Goal: Task Accomplishment & Management: Manage account settings

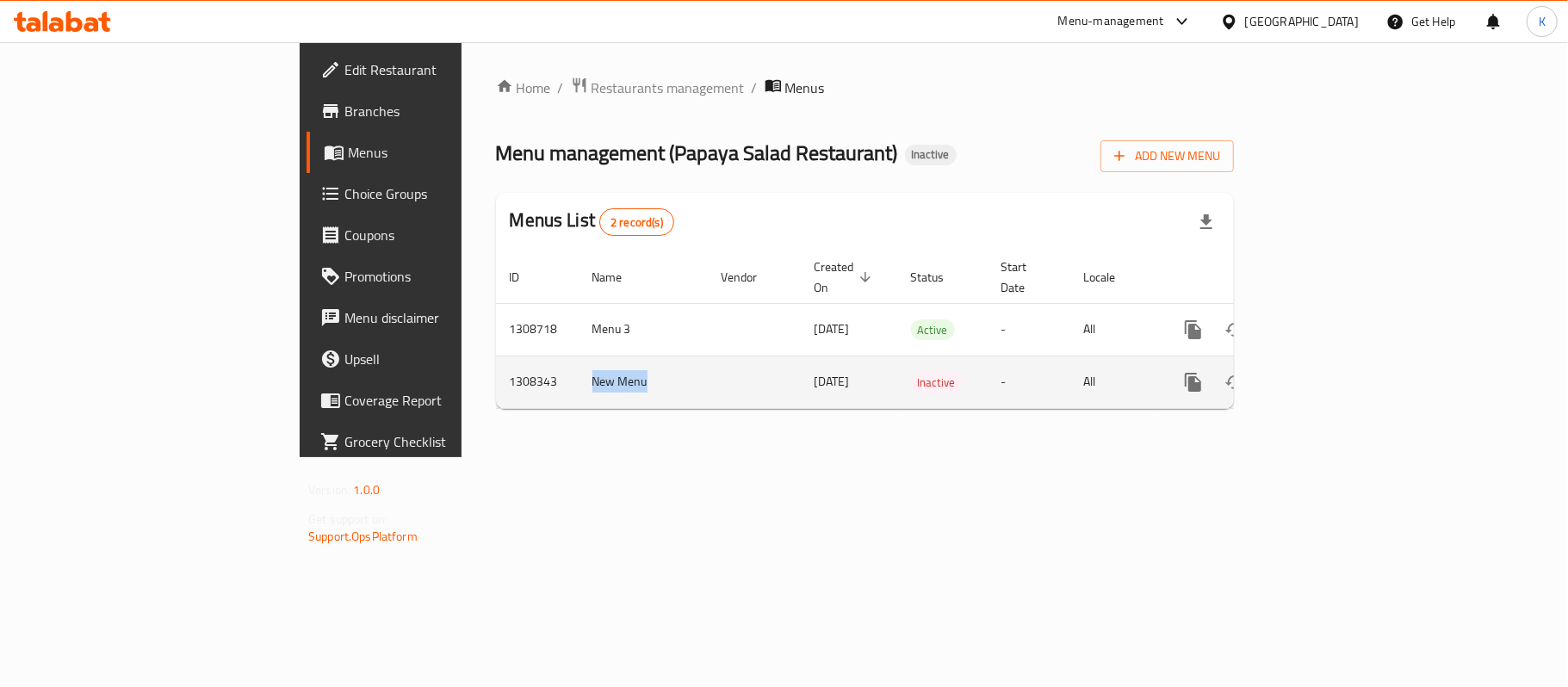
drag, startPoint x: 445, startPoint y: 367, endPoint x: 389, endPoint y: 366, distance: 56.0
click at [579, 366] on td "New Menu" at bounding box center [643, 382] width 129 height 53
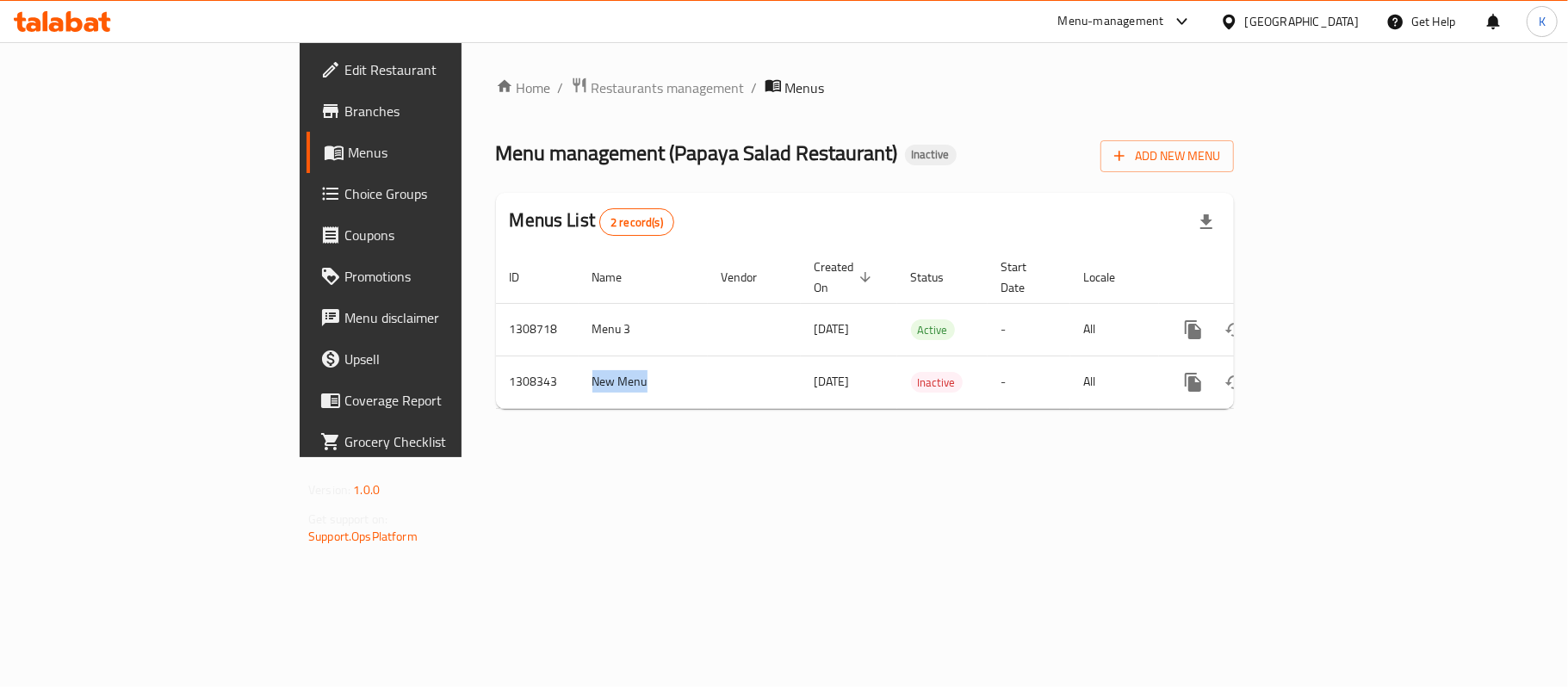
copy td "New Menu"
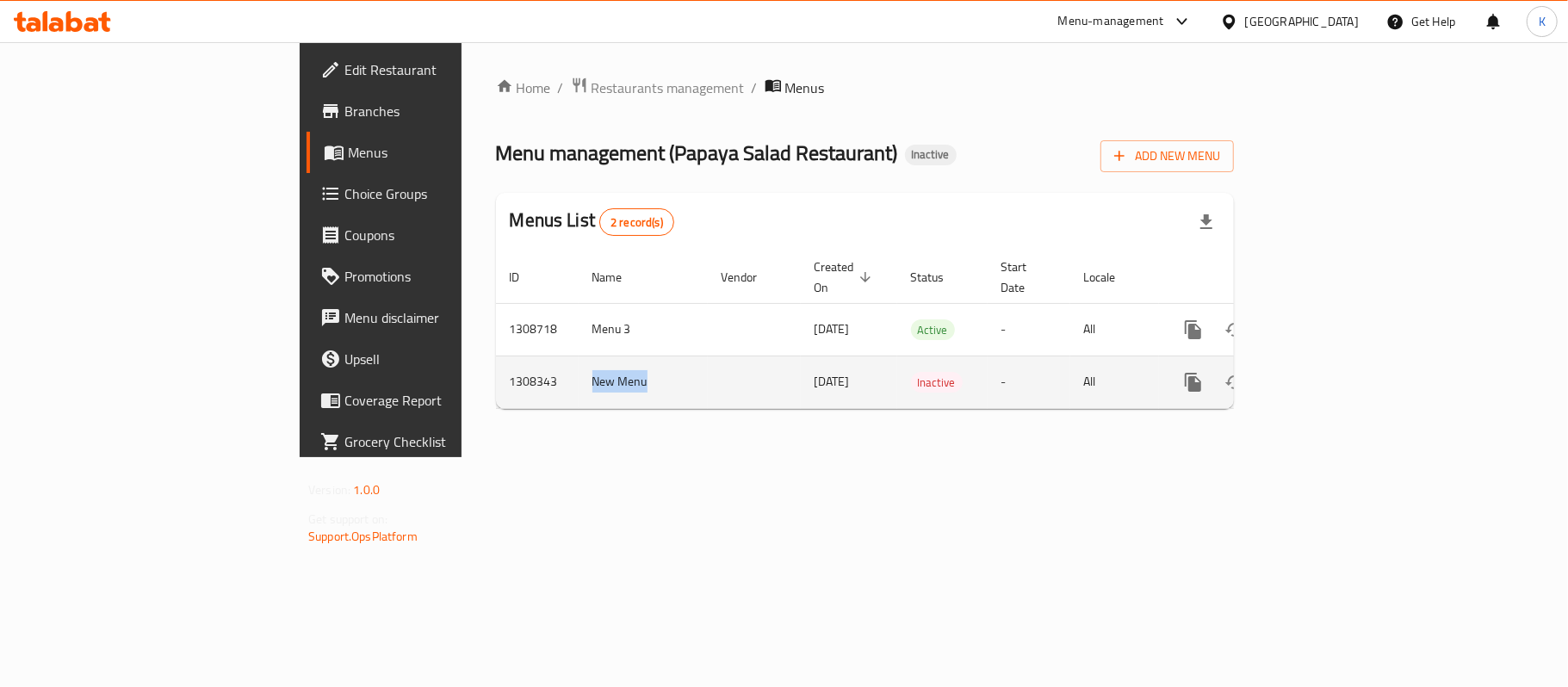
click at [1283, 375] on icon "enhanced table" at bounding box center [1276, 382] width 12 height 15
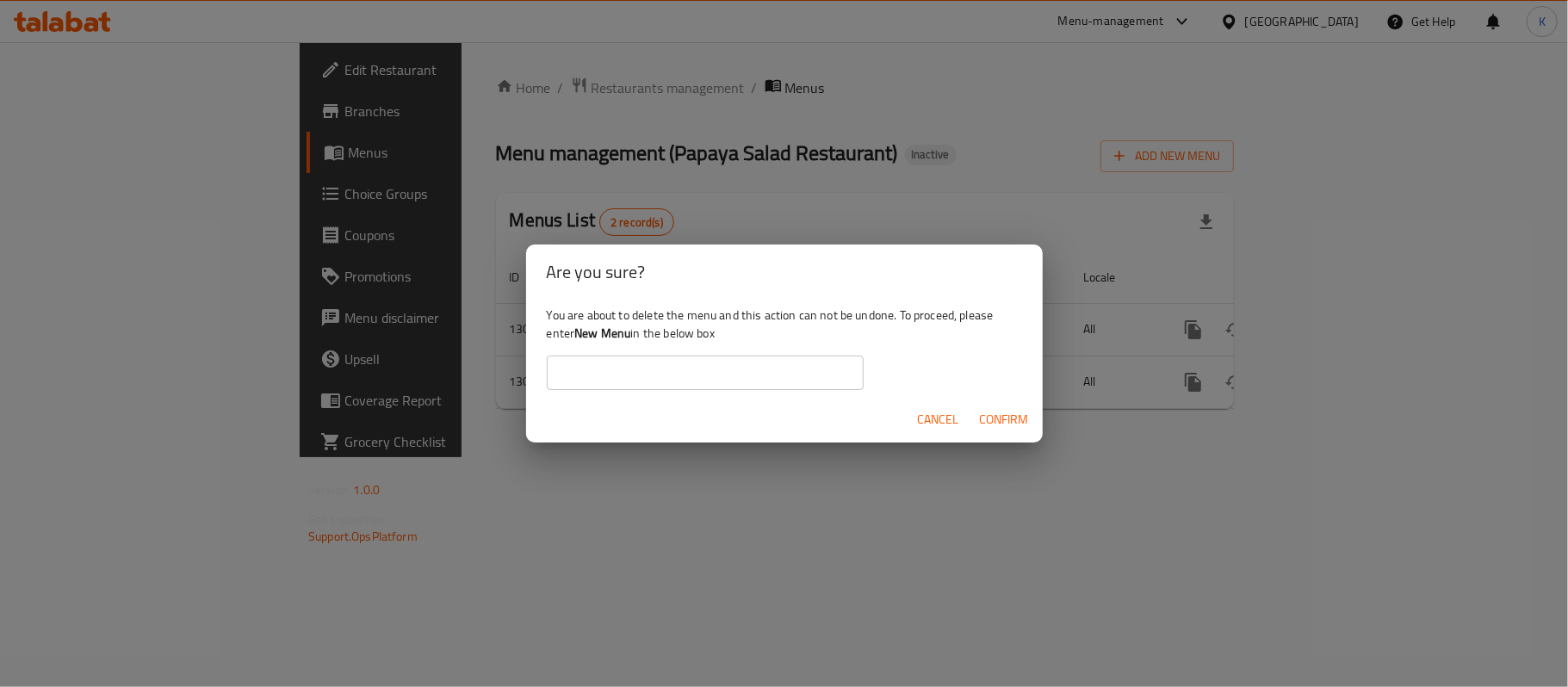
click at [686, 369] on input "text" at bounding box center [705, 373] width 317 height 34
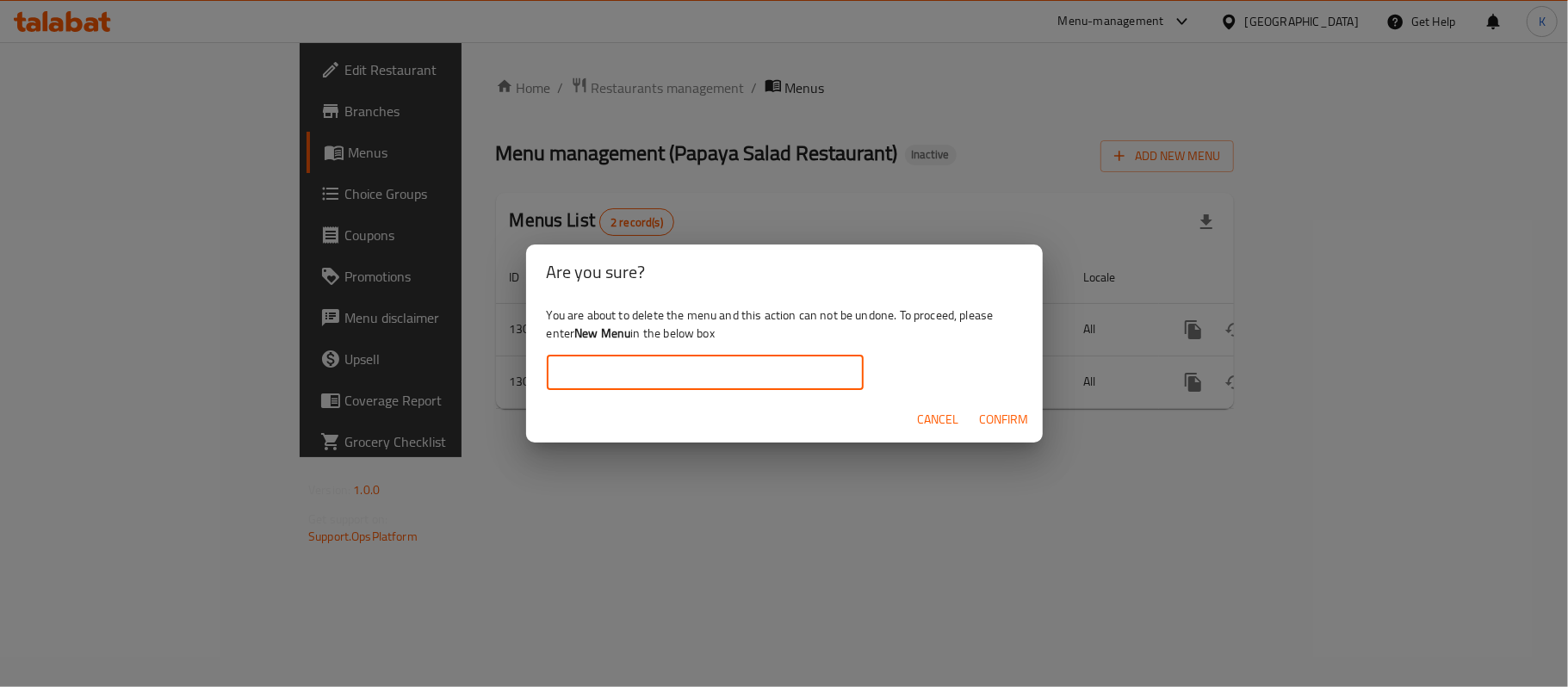
paste input "New Menu"
type input "New Menu"
click at [1025, 417] on span "Confirm" at bounding box center [1005, 420] width 49 height 22
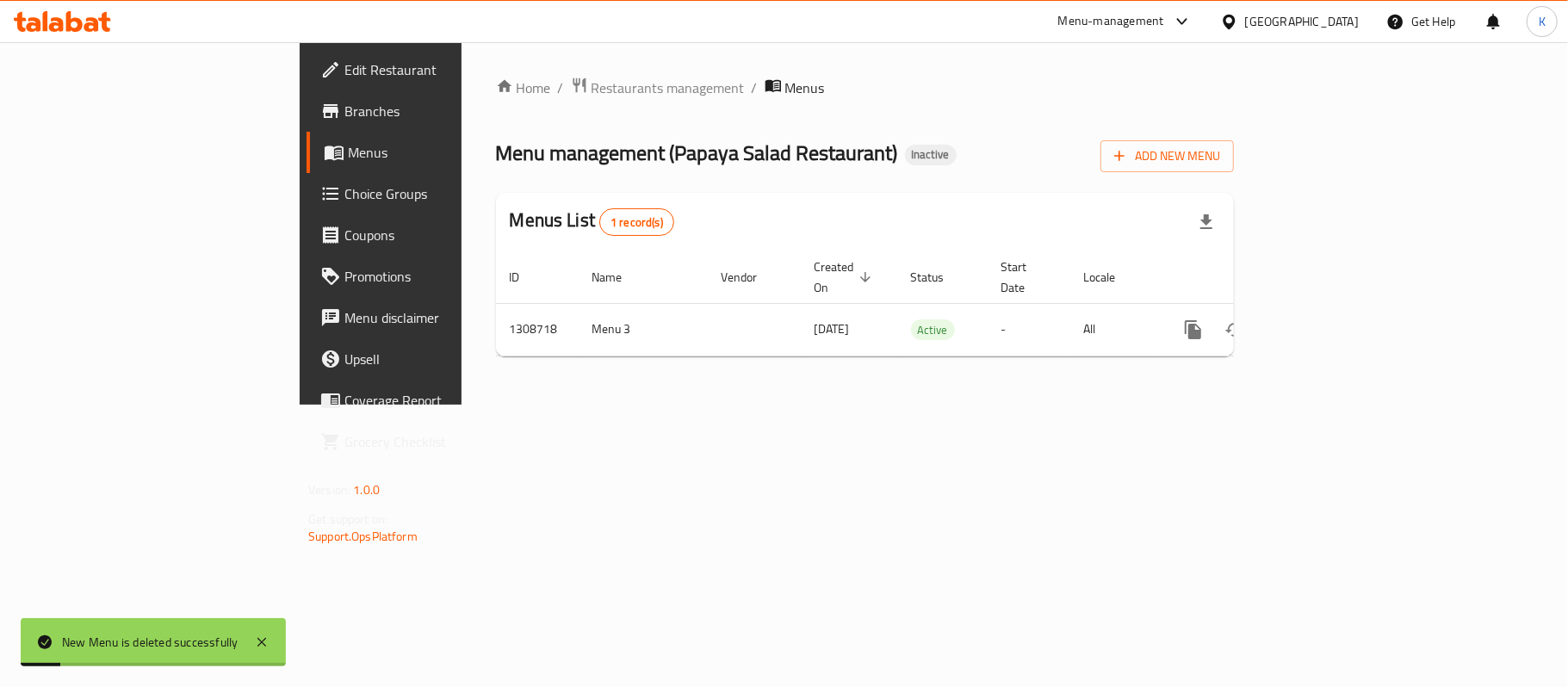
click at [348, 143] on span "Menus" at bounding box center [448, 152] width 200 height 21
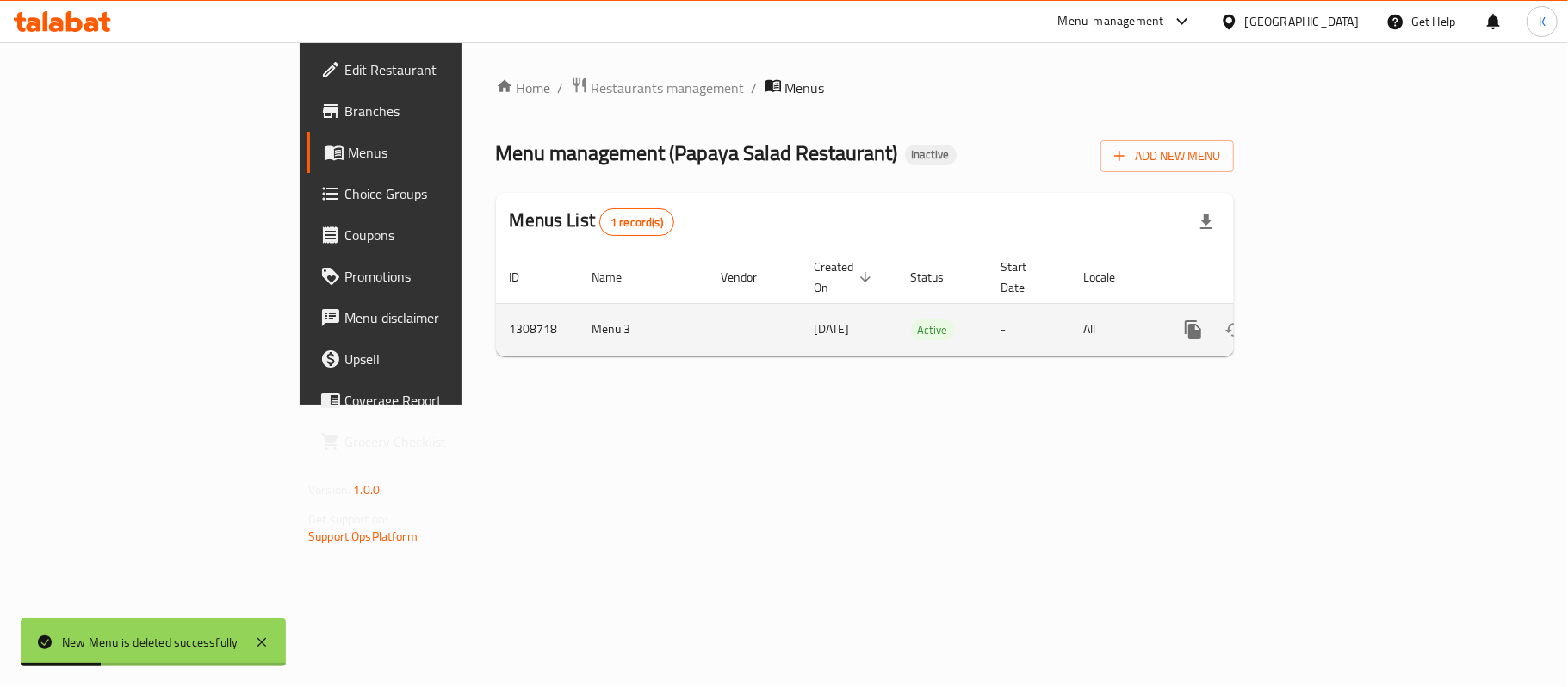
click at [1338, 309] on link "enhanced table" at bounding box center [1318, 330] width 41 height 41
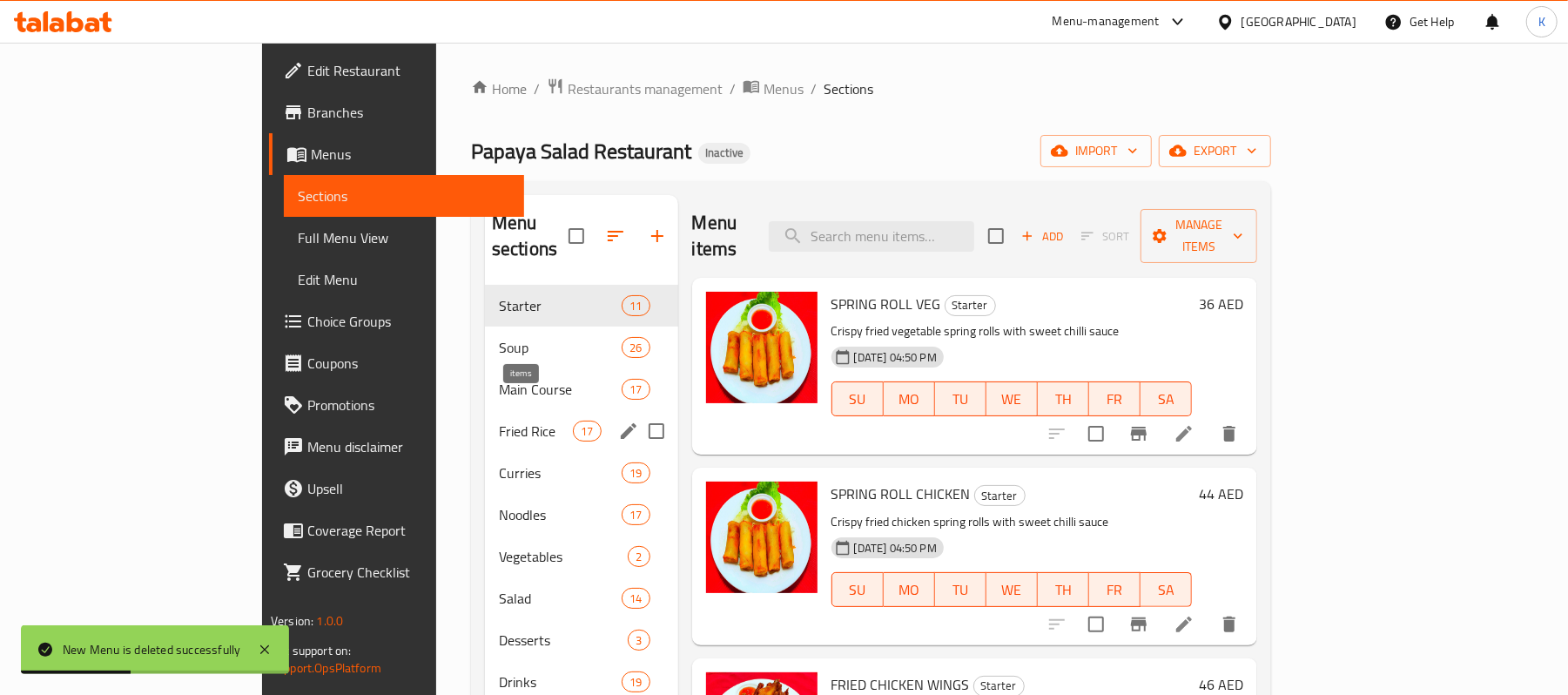
click at [574, 424] on span "17" at bounding box center [587, 432] width 26 height 16
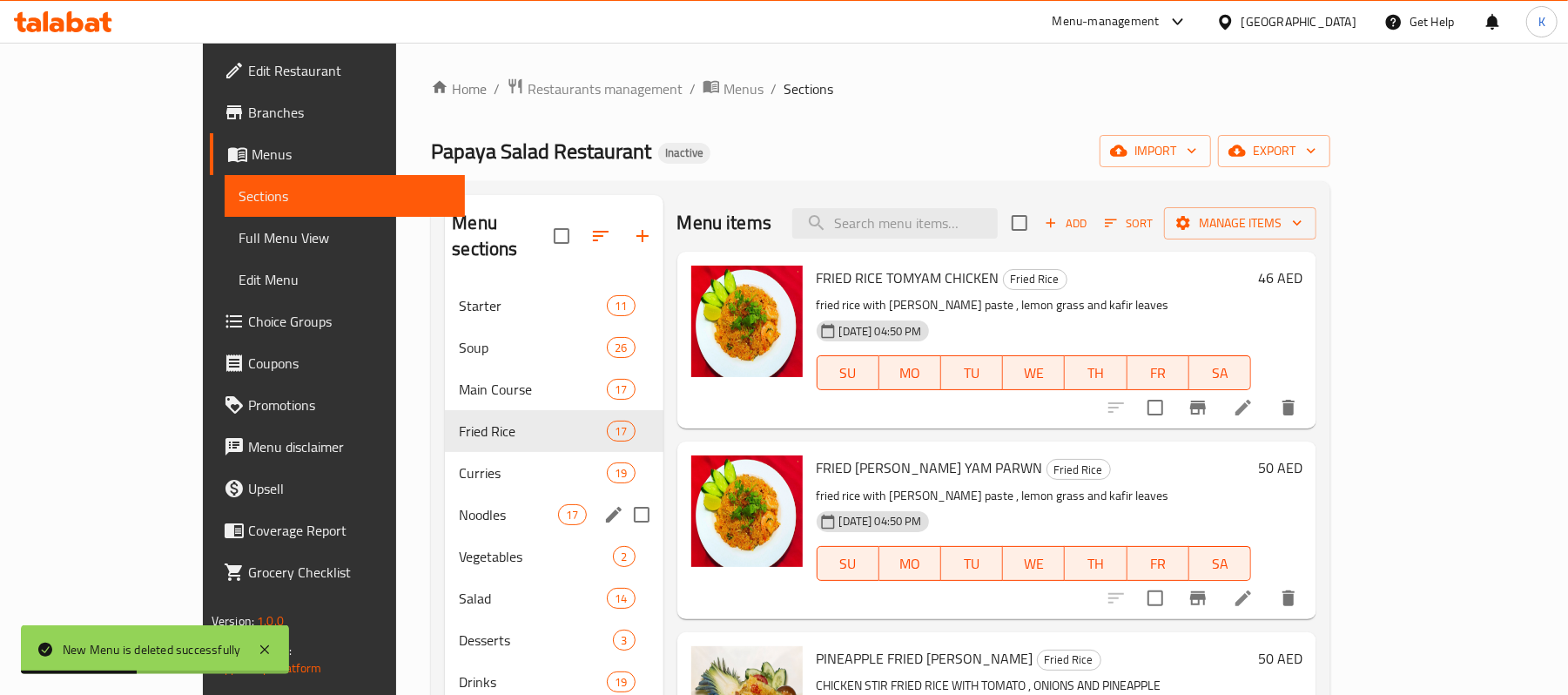
drag, startPoint x: 494, startPoint y: 481, endPoint x: 492, endPoint y: 575, distance: 94.0
click at [492, 504] on span "Noodles" at bounding box center [508, 514] width 99 height 21
click at [486, 546] on span "Vegetables" at bounding box center [536, 556] width 154 height 21
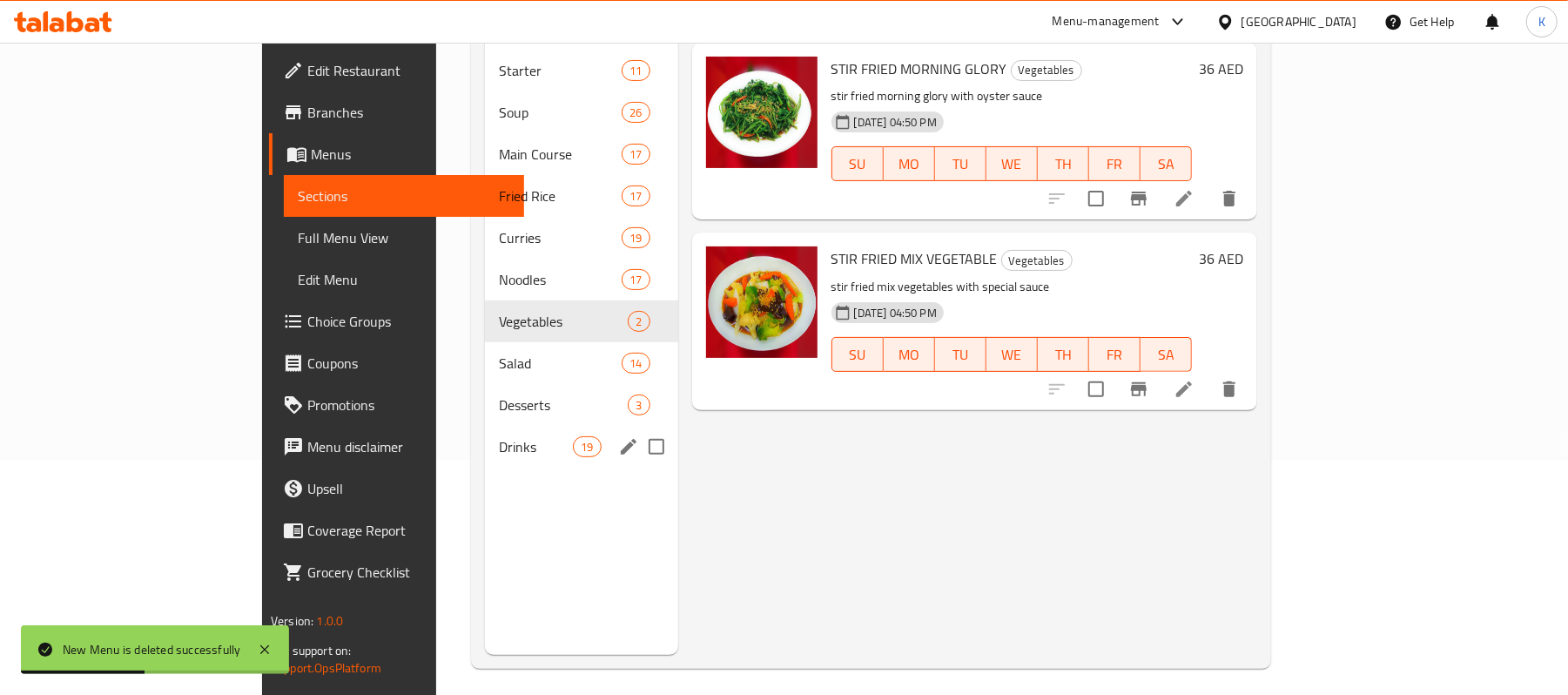
scroll to position [245, 0]
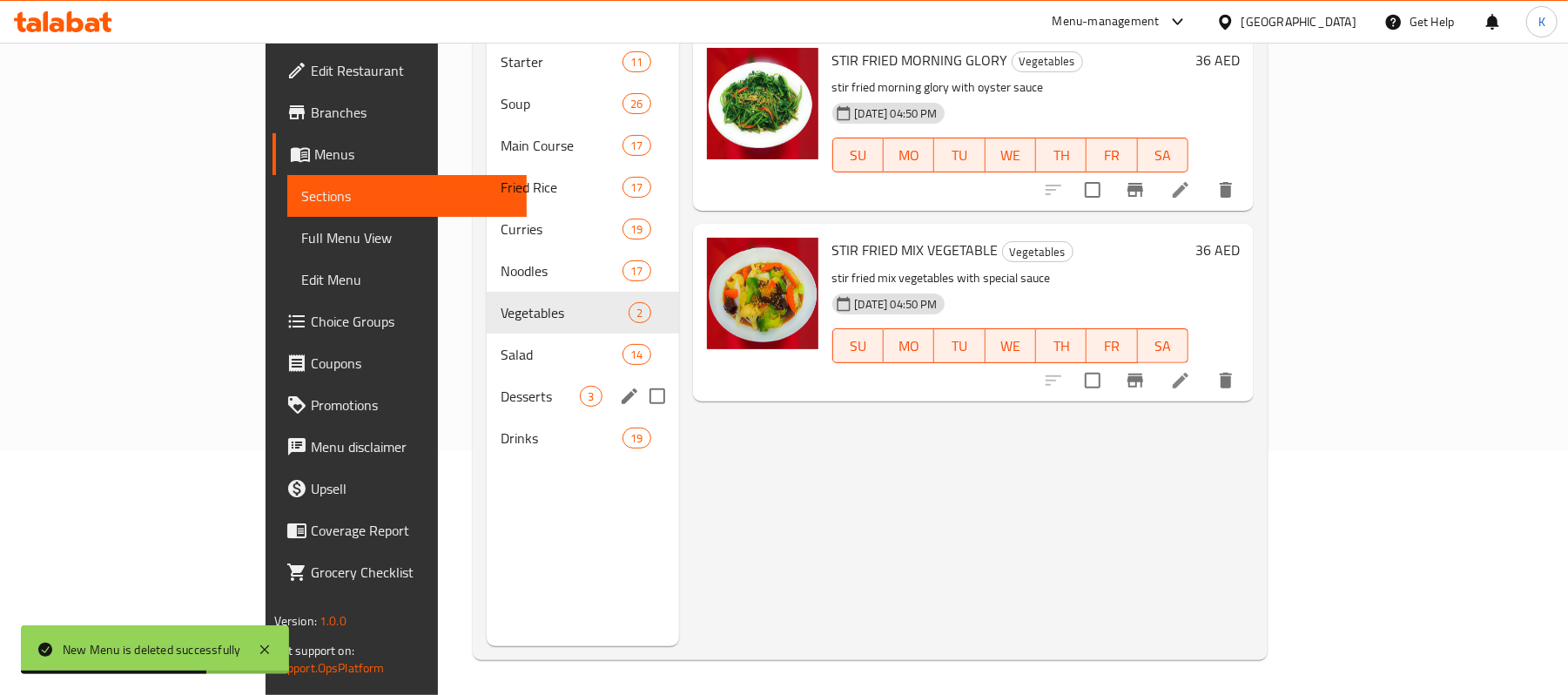
click at [617, 383] on button "edit" at bounding box center [629, 396] width 26 height 26
